Goal: Task Accomplishment & Management: Manage account settings

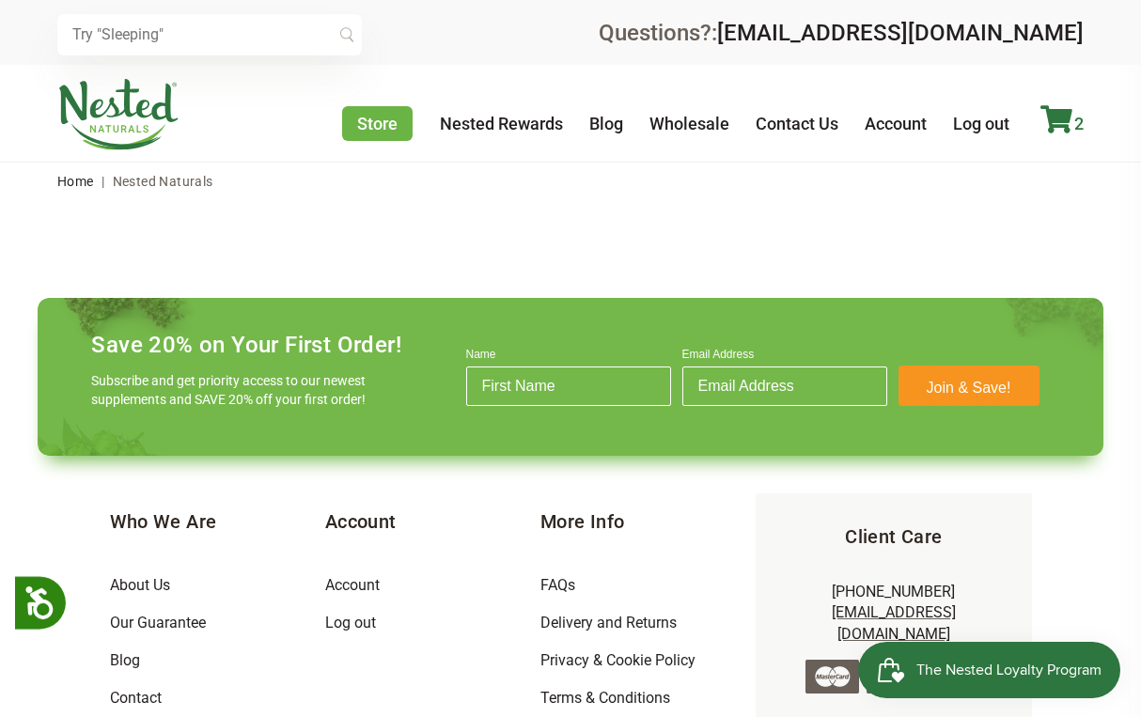
click at [1053, 114] on icon at bounding box center [1056, 119] width 32 height 28
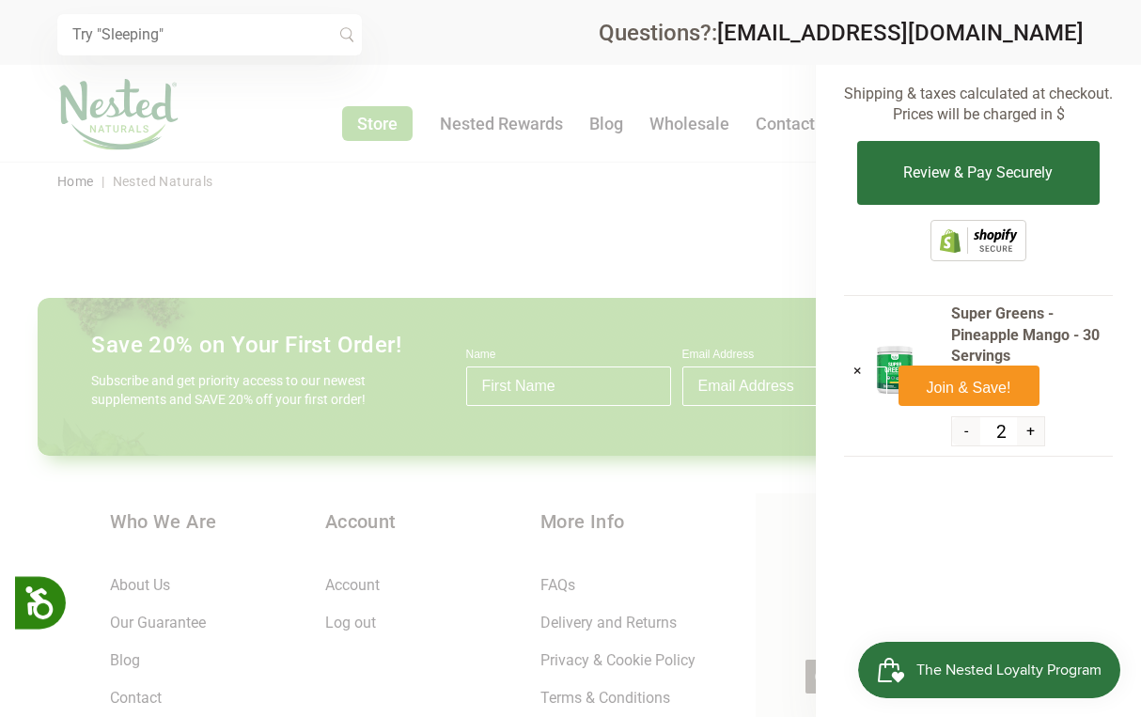
click at [747, 208] on div at bounding box center [570, 358] width 1141 height 717
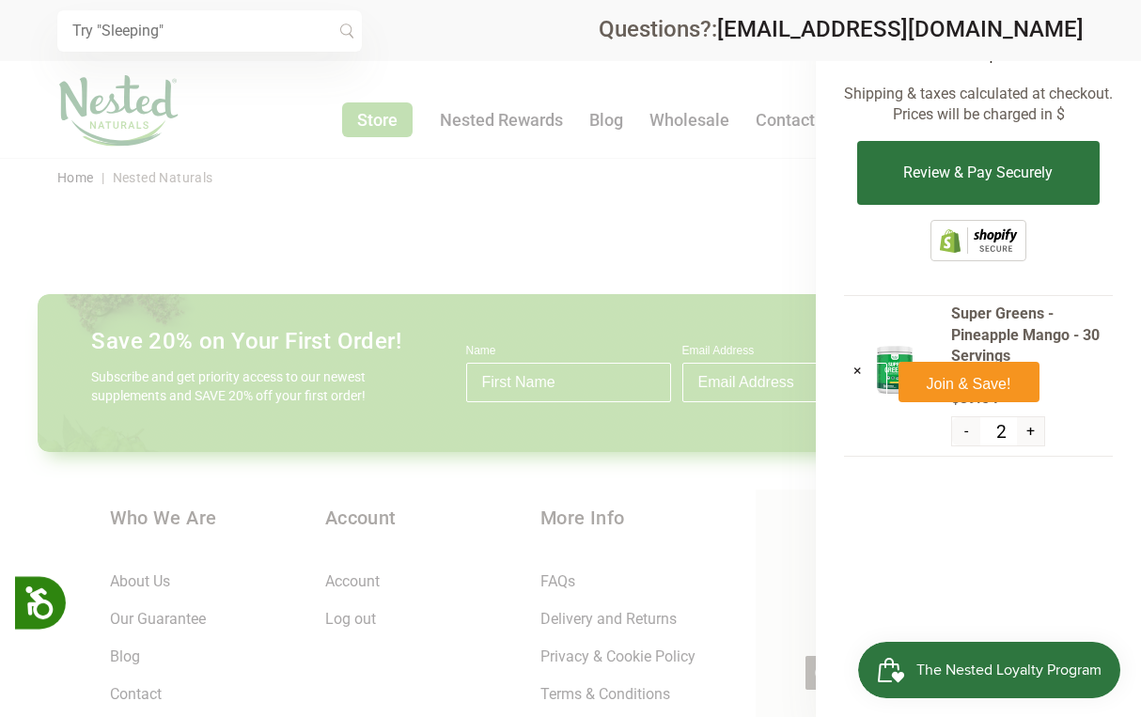
click at [744, 187] on div at bounding box center [570, 358] width 1141 height 717
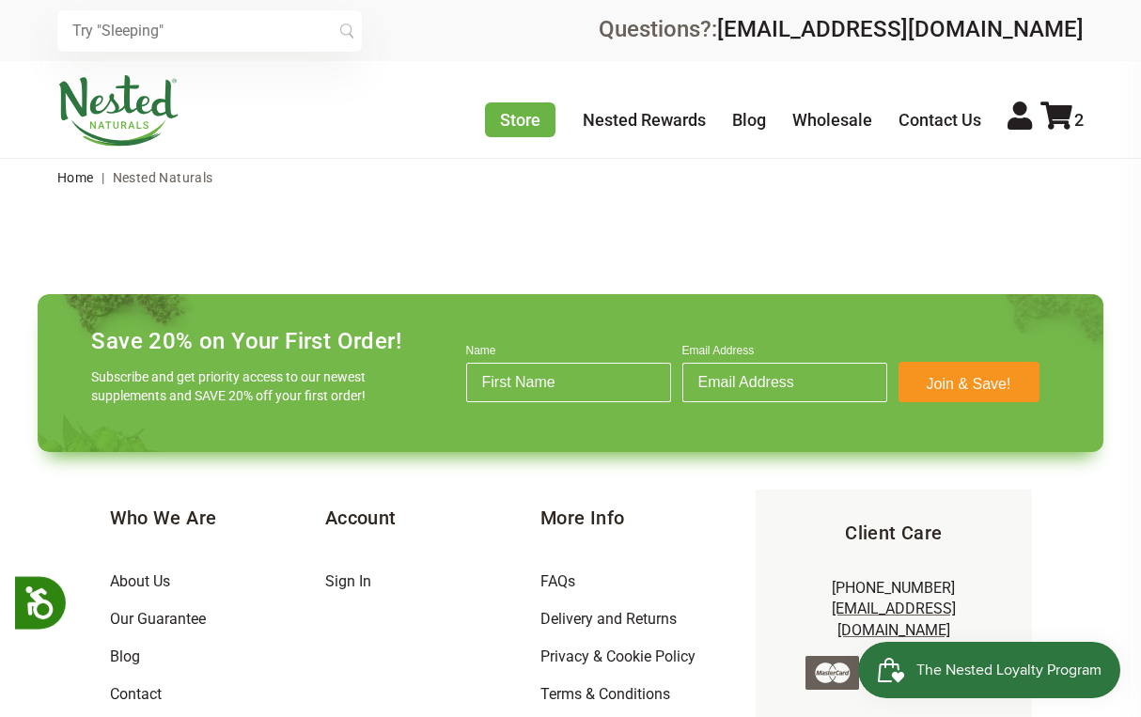
scroll to position [4, 0]
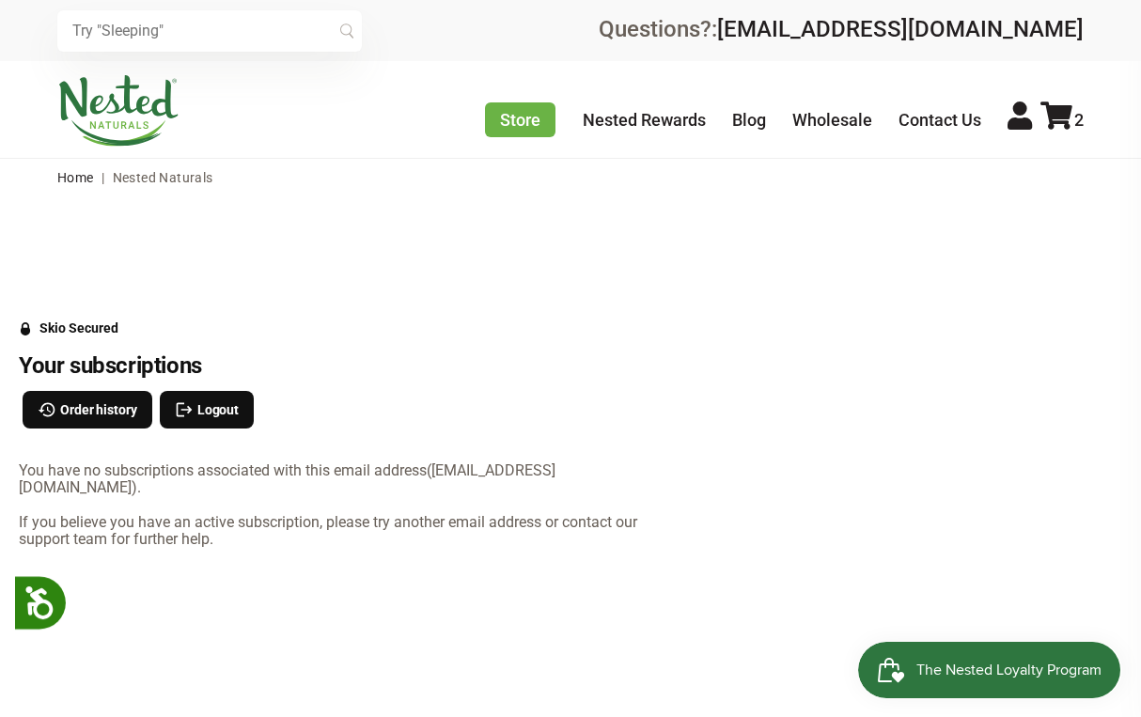
click at [1033, 129] on ul "Store Healthy Aging Super Greens [MEDICAL_DATA] [MEDICAL_DATA] Restful Sleep [P…" at bounding box center [784, 118] width 599 height 35
click at [1023, 120] on icon at bounding box center [1019, 115] width 24 height 28
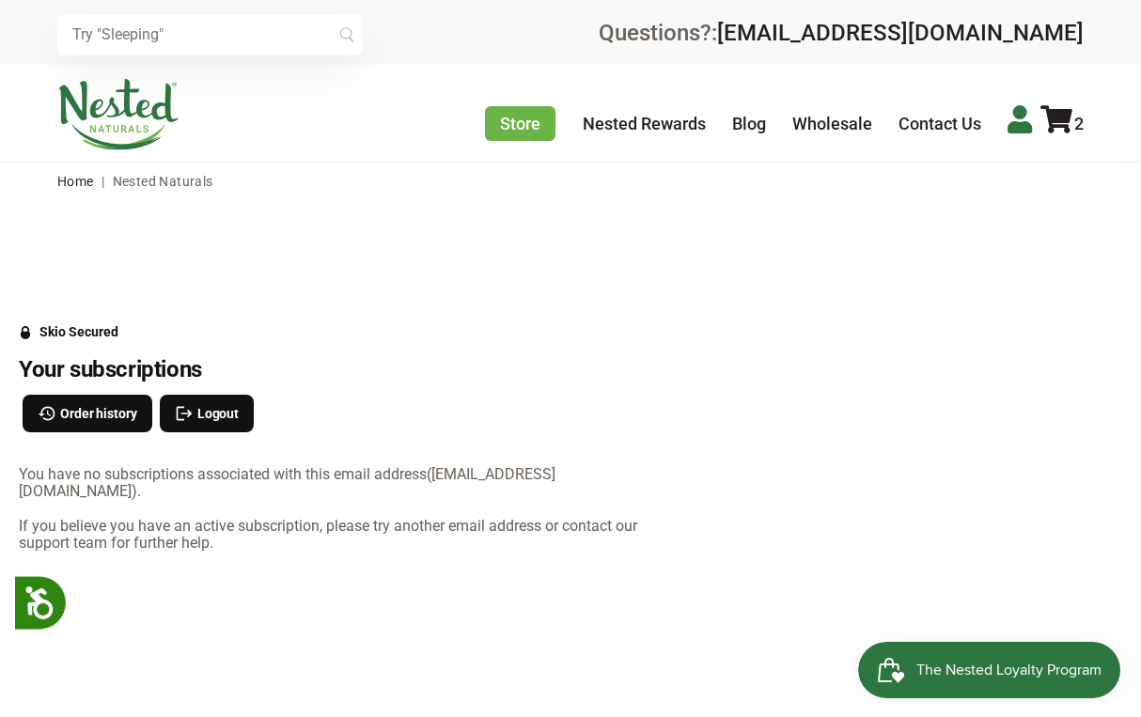
click at [1007, 112] on icon at bounding box center [1019, 119] width 24 height 28
